Goal: Task Accomplishment & Management: Use online tool/utility

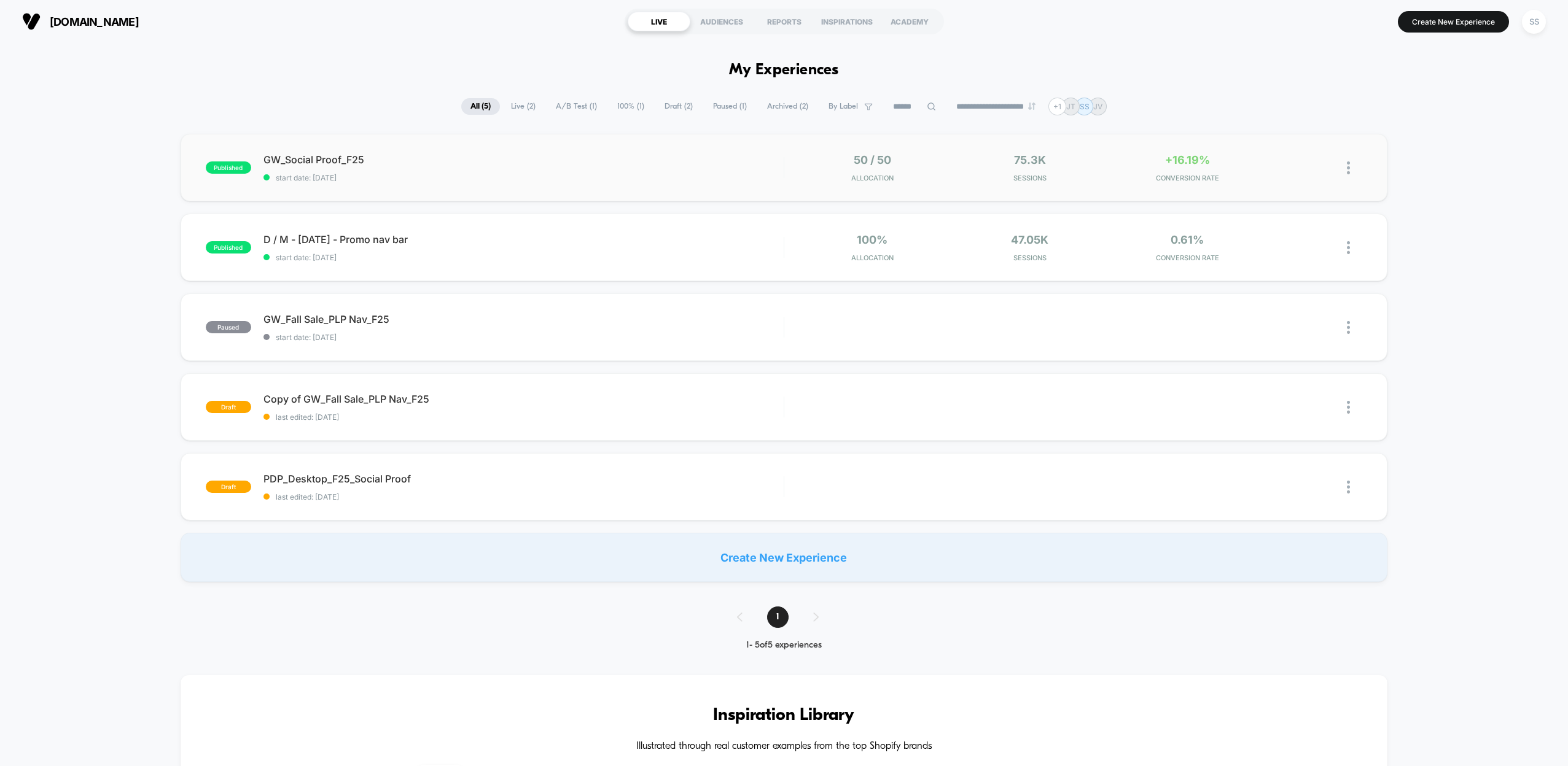
click at [1348, 171] on img at bounding box center [1348, 168] width 3 height 13
click at [1435, 178] on div "published GW_Social Proof_F25 start date: [DATE] 50 / 50 Allocation 75.3k Sessi…" at bounding box center [784, 358] width 1568 height 448
click at [583, 155] on span "GW_Social Proof_F25 Click to edit experience details" at bounding box center [524, 159] width 520 height 12
